Goal: Register for event/course

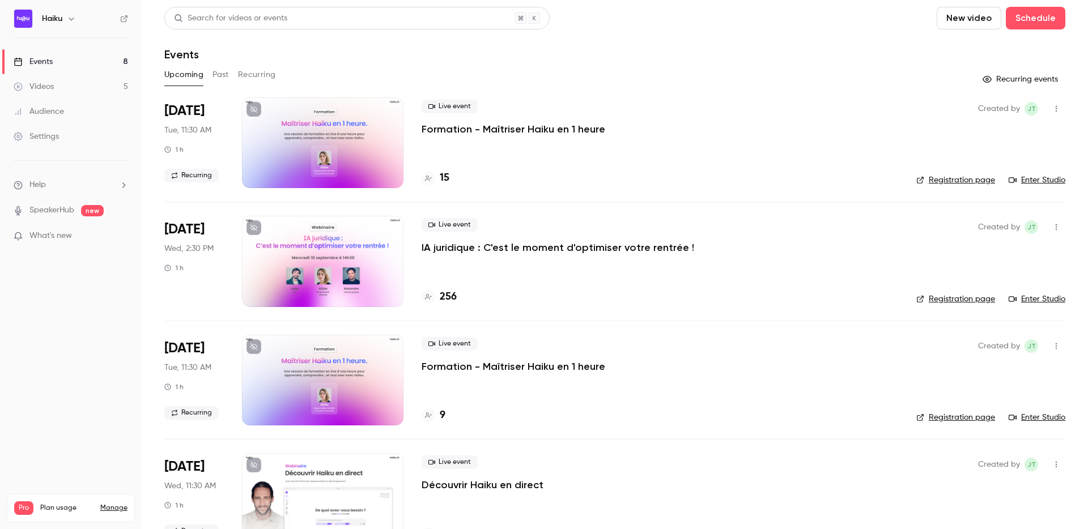
scroll to position [13, 0]
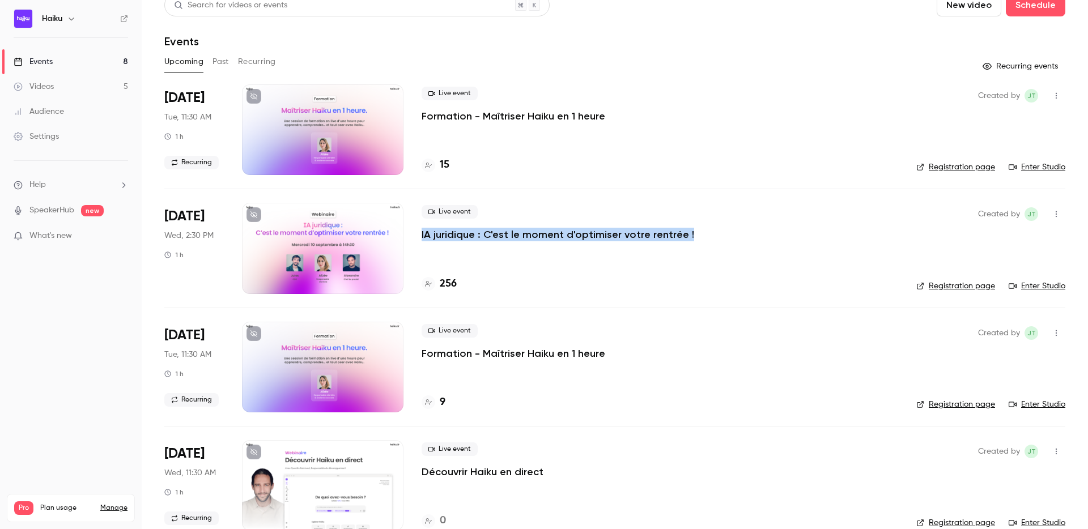
drag, startPoint x: 412, startPoint y: 233, endPoint x: 687, endPoint y: 233, distance: 274.2
click at [687, 233] on li "[DATE] Wed, 2:30 PM 1 h Live event IA juridique : C'est le moment d'optimiser v…" at bounding box center [614, 248] width 901 height 118
copy p "IA juridique : C'est le moment d'optimiser votre rentrée !"
click at [618, 182] on li "[DATE] Tue, 11:30 AM 1 h Recurring Live event Formation - Maîtriser Haiku en 1 …" at bounding box center [614, 136] width 901 height 104
